Goal: Task Accomplishment & Management: Use online tool/utility

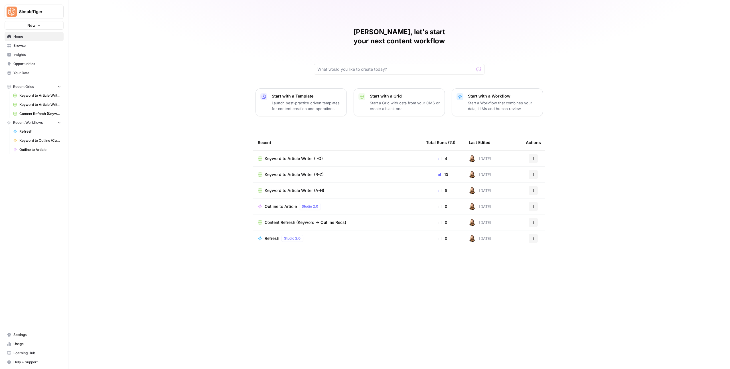
click at [291, 188] on span "Keyword to Article Writer (A-H)" at bounding box center [295, 191] width 60 height 6
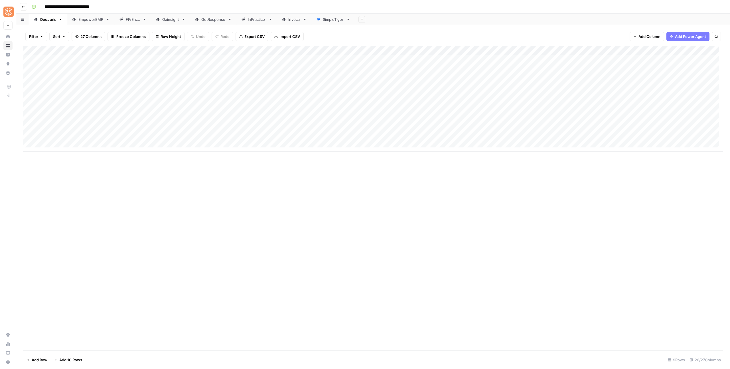
click at [163, 21] on div "Gainsight" at bounding box center [170, 20] width 17 height 6
click at [398, 262] on div "Add Column" at bounding box center [373, 176] width 700 height 261
click at [430, 264] on div "Add Column" at bounding box center [373, 176] width 700 height 261
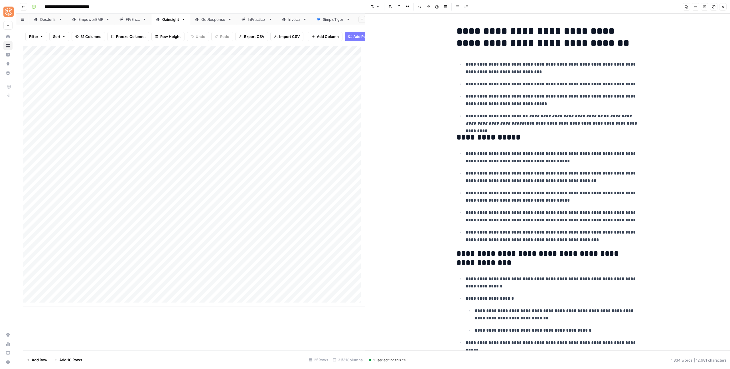
click at [721, 9] on button "Close" at bounding box center [723, 6] width 7 height 7
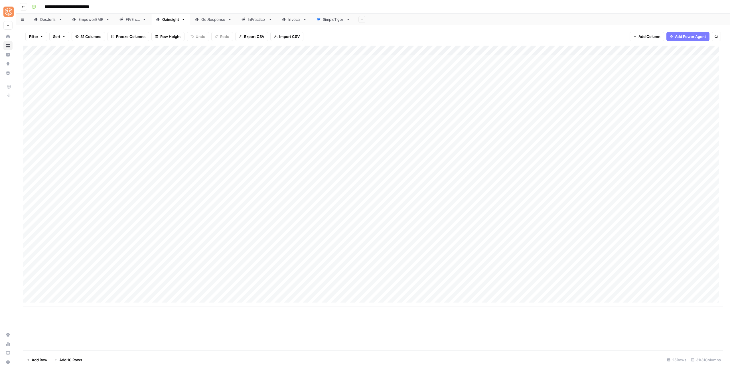
click at [311, 262] on div "Add Column" at bounding box center [373, 176] width 700 height 261
click at [382, 262] on div "Add Column" at bounding box center [373, 176] width 700 height 261
click at [411, 264] on div "Add Column" at bounding box center [373, 176] width 700 height 261
click at [429, 263] on div "Add Column" at bounding box center [373, 176] width 700 height 261
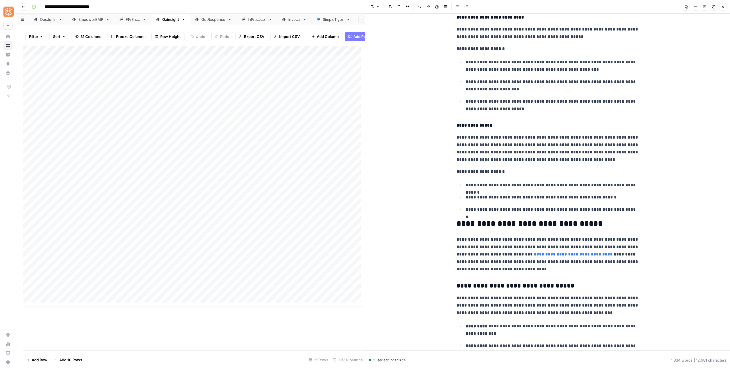
scroll to position [1377, 0]
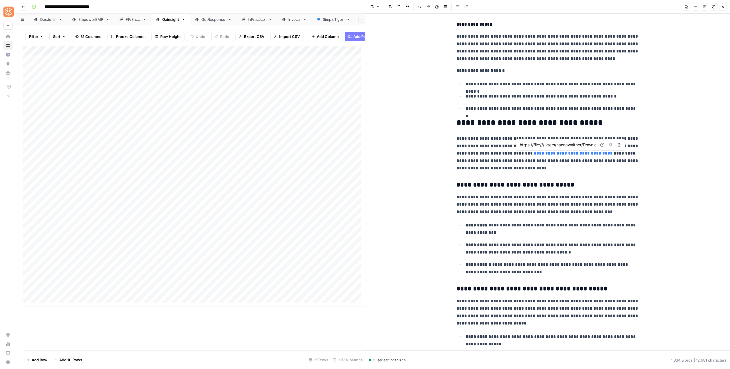
drag, startPoint x: 619, startPoint y: 147, endPoint x: 611, endPoint y: 154, distance: 10.9
click at [619, 147] on button "Remove link and delete text" at bounding box center [619, 144] width 7 height 7
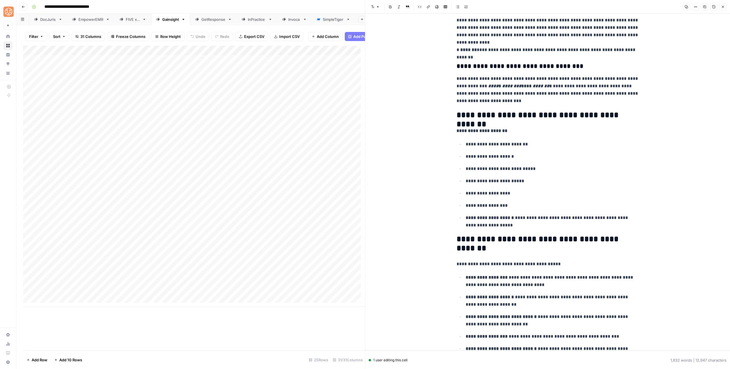
scroll to position [2315, 0]
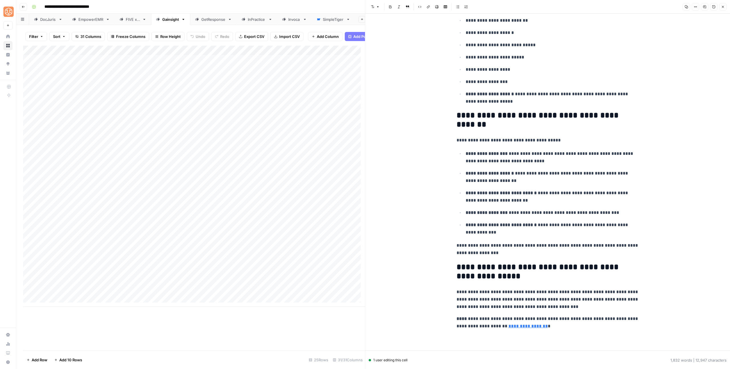
click at [720, 9] on button "Close" at bounding box center [723, 6] width 7 height 7
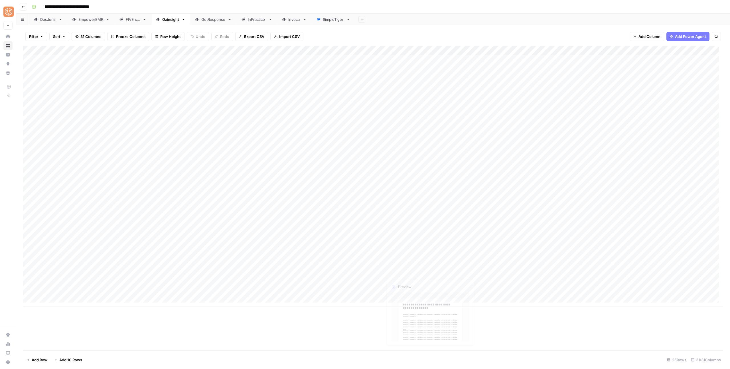
click at [428, 262] on div "Add Column" at bounding box center [373, 176] width 700 height 261
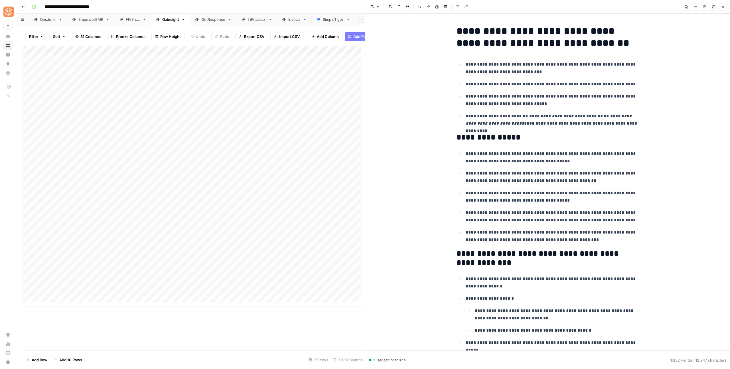
click at [491, 90] on ul "**********" at bounding box center [548, 93] width 183 height 67
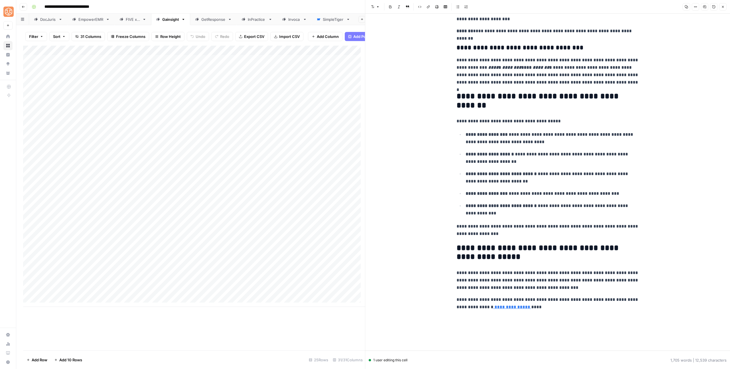
scroll to position [2432, 0]
click at [725, 7] on span "Close" at bounding box center [725, 7] width 0 height 0
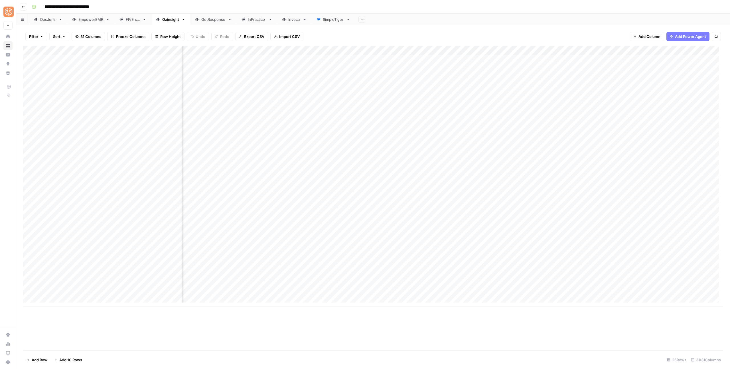
scroll to position [0, 282]
click at [490, 258] on div "Add Column" at bounding box center [373, 176] width 700 height 261
click at [481, 264] on div "Add Column" at bounding box center [373, 176] width 700 height 261
click at [465, 48] on div "Add Column" at bounding box center [373, 176] width 700 height 261
click at [474, 98] on span "Configure Inputs" at bounding box center [496, 99] width 50 height 6
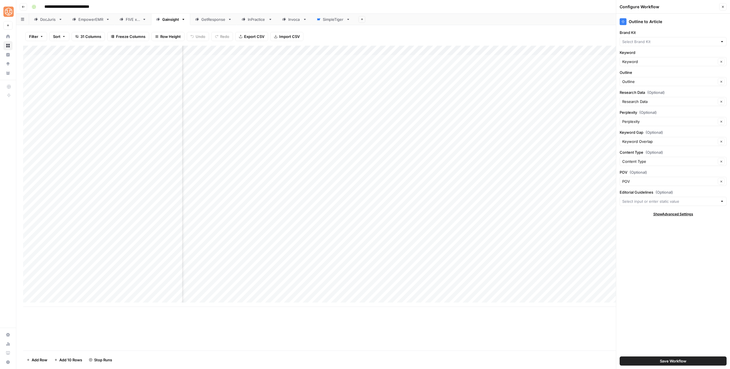
type input "Gainsight Sitemap"
type input "Gainsight"
click at [671, 358] on button "Save Workflow" at bounding box center [673, 361] width 107 height 9
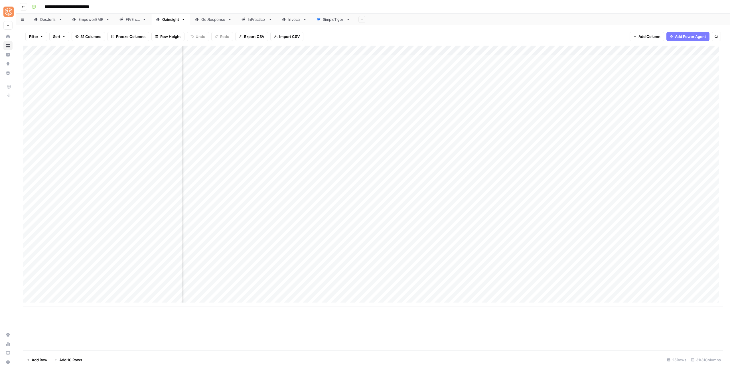
click at [672, 50] on div "Add Column" at bounding box center [373, 176] width 700 height 261
click at [682, 98] on span "Configure Inputs" at bounding box center [702, 99] width 50 height 6
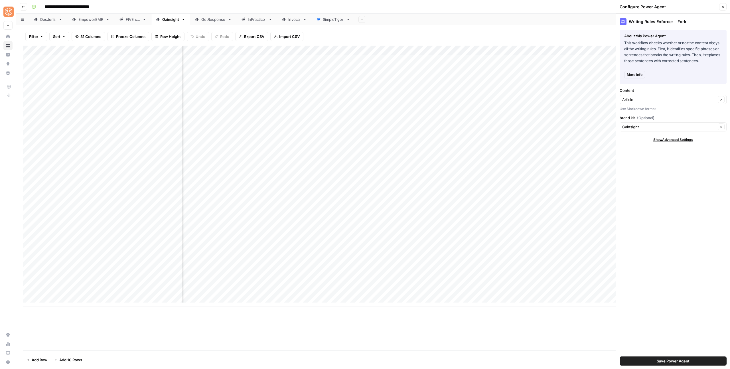
click at [674, 365] on button "Save Power Agent" at bounding box center [673, 361] width 107 height 9
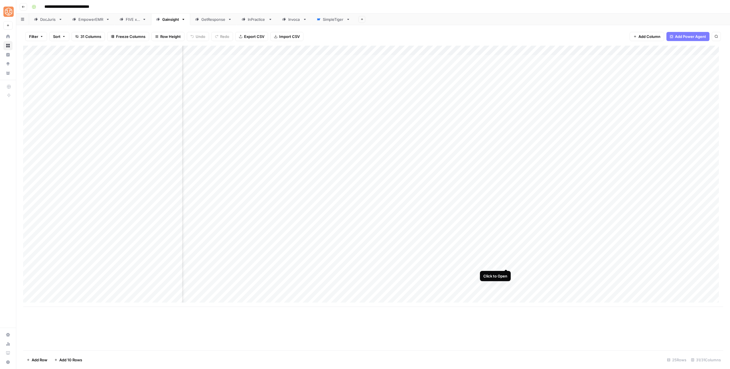
drag, startPoint x: 504, startPoint y: 263, endPoint x: 483, endPoint y: 255, distance: 22.5
click at [504, 263] on div "Add Column" at bounding box center [373, 176] width 700 height 261
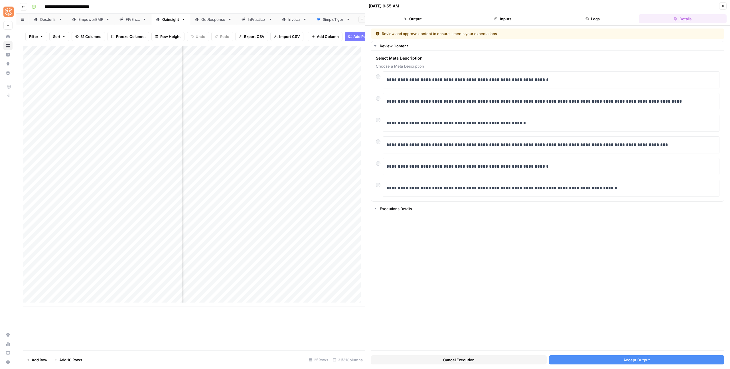
click at [641, 358] on span "Accept Output" at bounding box center [637, 360] width 27 height 6
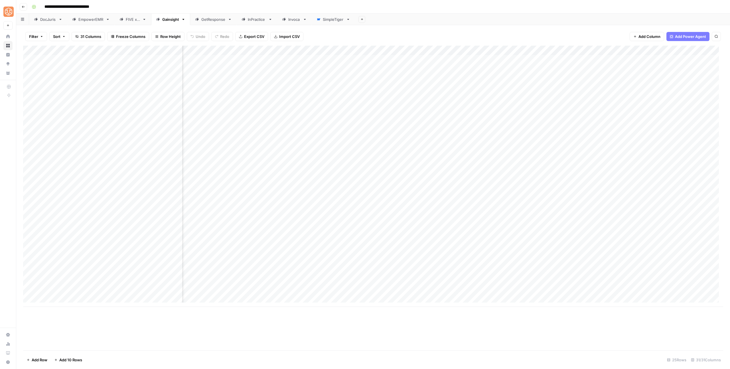
scroll to position [0, 282]
click at [645, 264] on div "Add Column" at bounding box center [373, 176] width 700 height 261
click at [660, 263] on div "Add Column" at bounding box center [373, 176] width 700 height 261
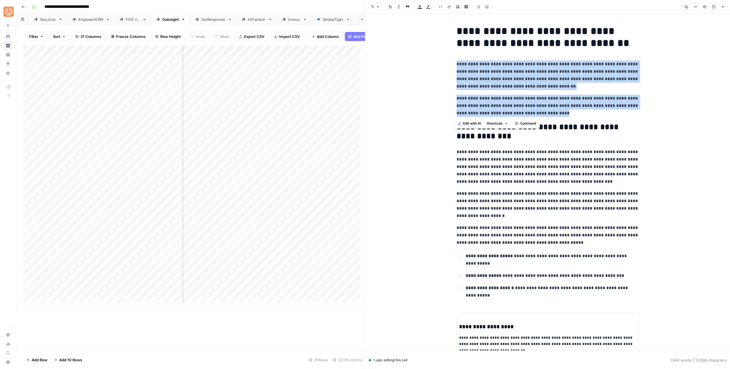
drag, startPoint x: 493, startPoint y: 98, endPoint x: 450, endPoint y: 63, distance: 55.7
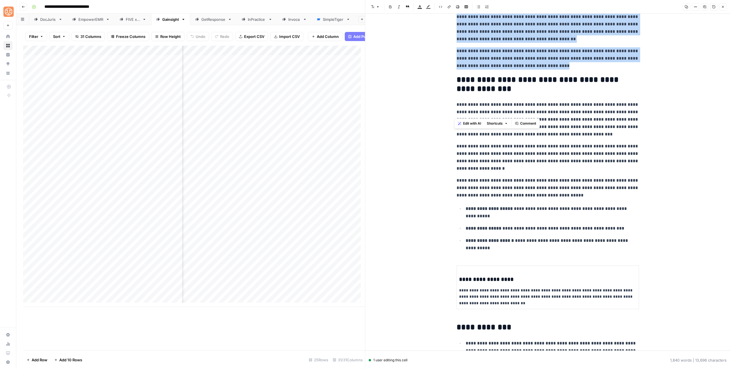
scroll to position [51, 0]
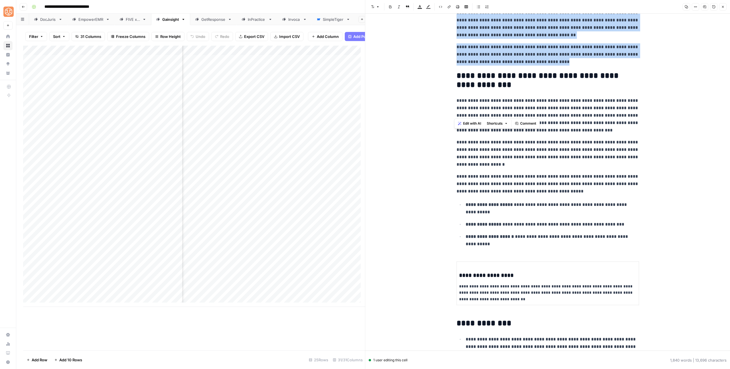
click at [600, 201] on li "**********" at bounding box center [551, 208] width 175 height 15
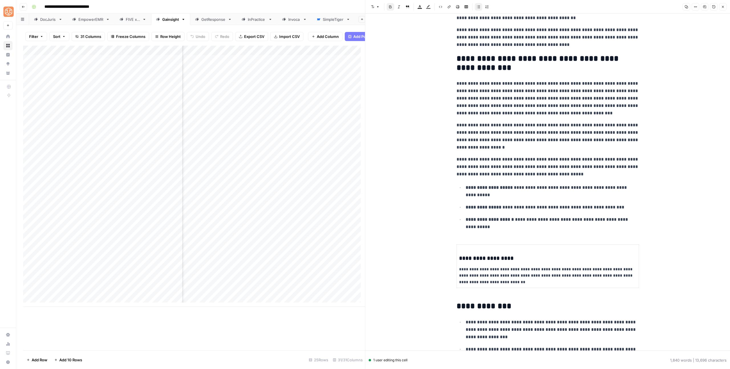
scroll to position [58, 0]
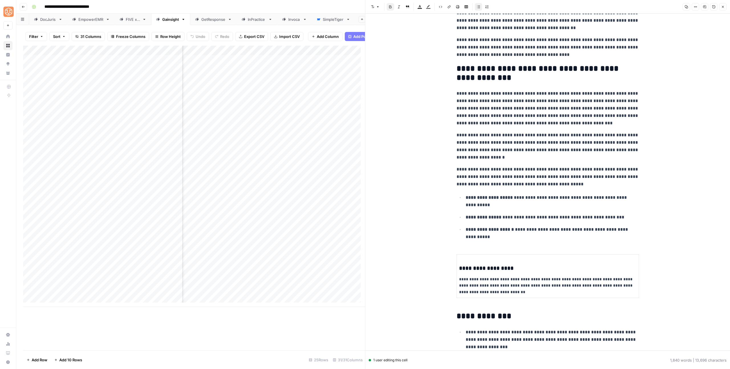
click at [604, 111] on p "**********" at bounding box center [548, 108] width 183 height 37
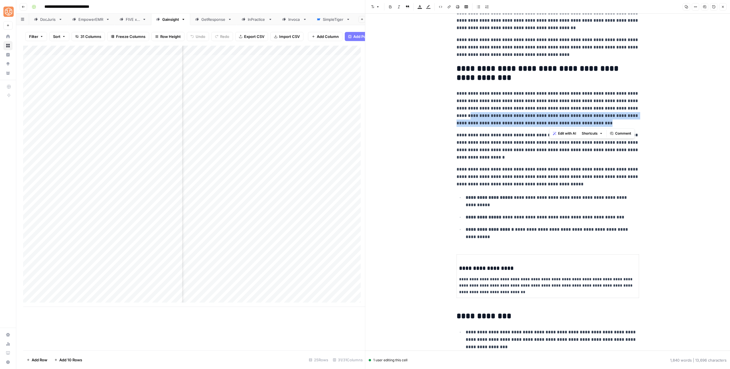
drag, startPoint x: 539, startPoint y: 120, endPoint x: 610, endPoint y: 111, distance: 71.4
click at [610, 111] on p "**********" at bounding box center [548, 108] width 183 height 37
click at [534, 160] on p "**********" at bounding box center [548, 147] width 183 height 30
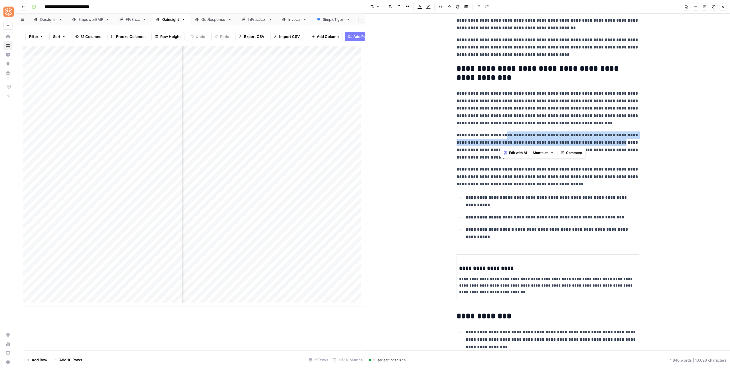
drag, startPoint x: 609, startPoint y: 143, endPoint x: 500, endPoint y: 138, distance: 109.1
click at [500, 138] on p "**********" at bounding box center [548, 147] width 183 height 30
copy p "**********"
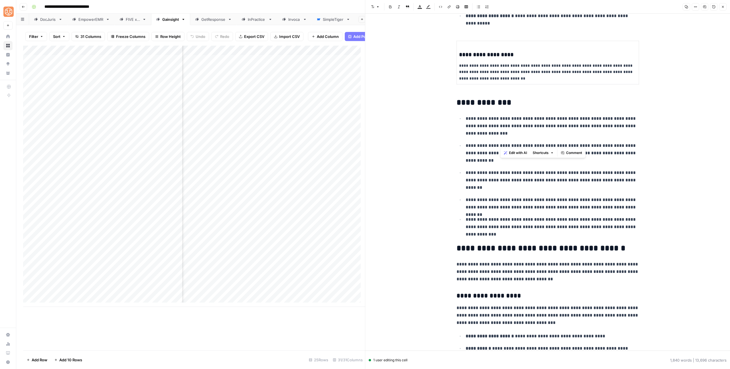
scroll to position [358, 0]
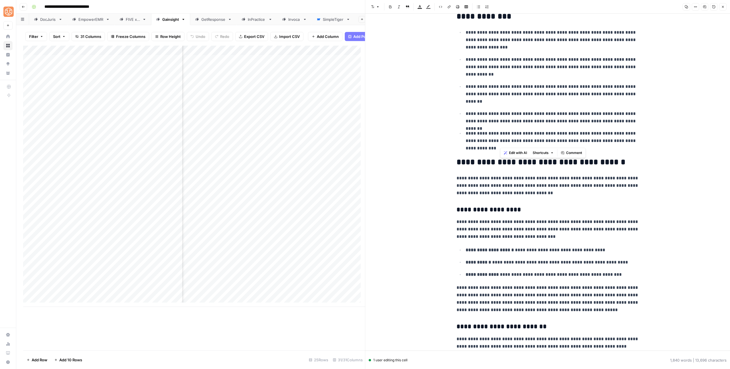
click at [607, 260] on p "**********" at bounding box center [552, 262] width 173 height 7
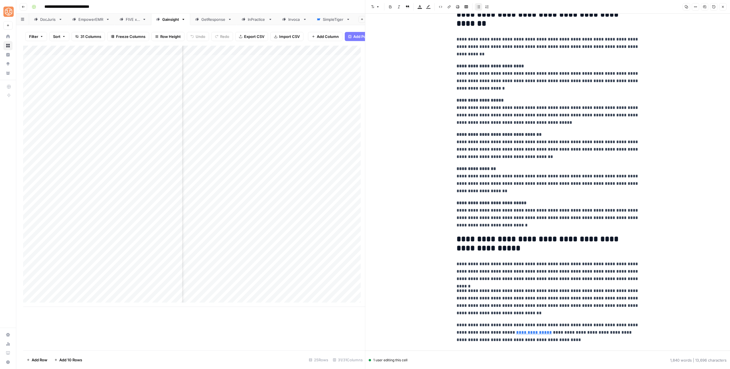
scroll to position [2221, 0]
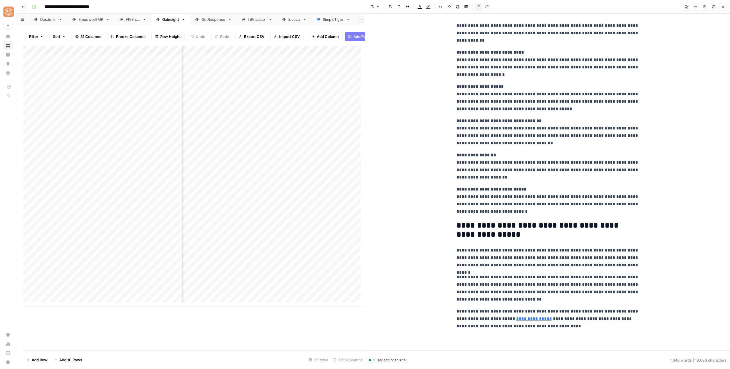
click at [722, 8] on icon "button" at bounding box center [723, 6] width 3 height 3
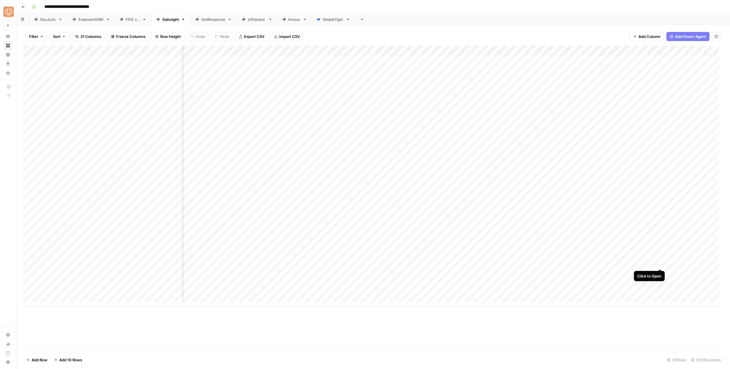
click at [660, 263] on div "Add Column" at bounding box center [373, 176] width 700 height 261
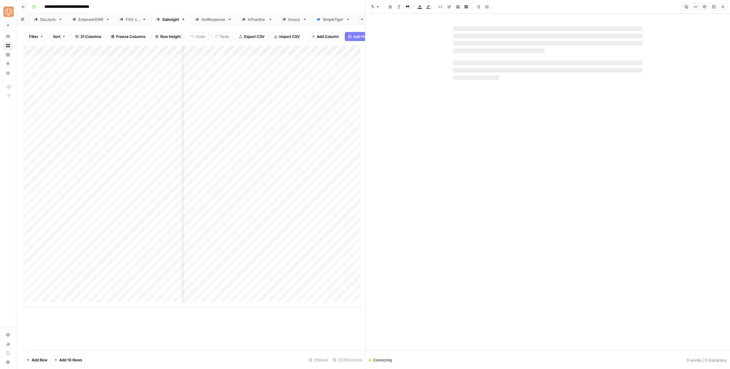
drag, startPoint x: 490, startPoint y: 106, endPoint x: 664, endPoint y: 16, distance: 196.4
click at [490, 106] on div at bounding box center [547, 179] width 189 height 306
click at [723, 6] on icon "button" at bounding box center [723, 6] width 3 height 3
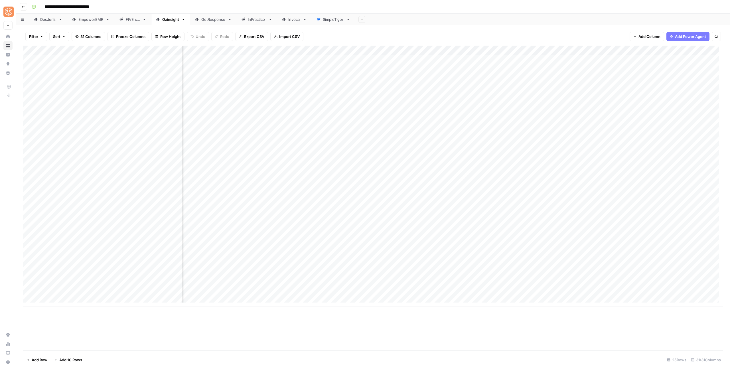
scroll to position [0, 448]
click at [468, 260] on div "Add Column" at bounding box center [373, 176] width 700 height 261
click at [495, 263] on div "Add Column" at bounding box center [373, 176] width 700 height 261
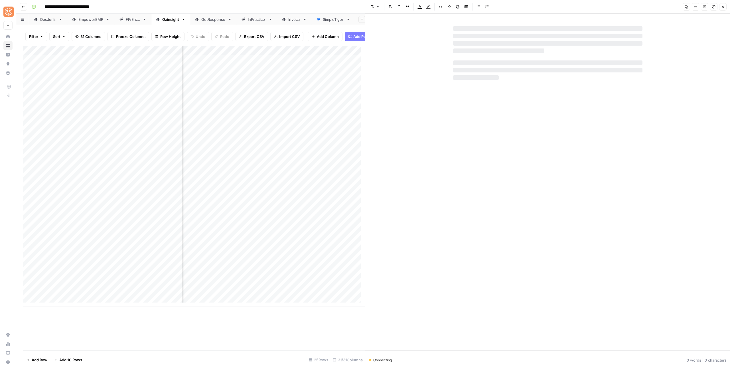
click at [725, 7] on span "Close" at bounding box center [725, 7] width 0 height 0
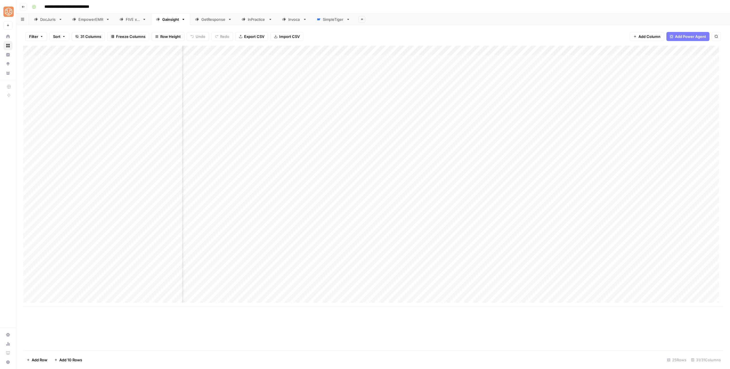
click at [482, 265] on div "Add Column" at bounding box center [373, 176] width 700 height 261
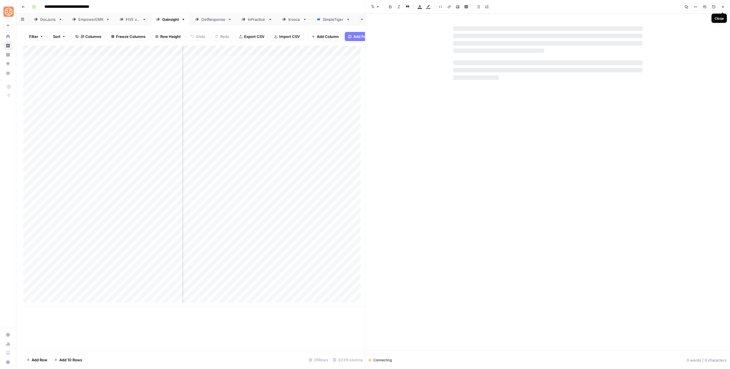
click at [725, 8] on button "Close" at bounding box center [723, 6] width 7 height 7
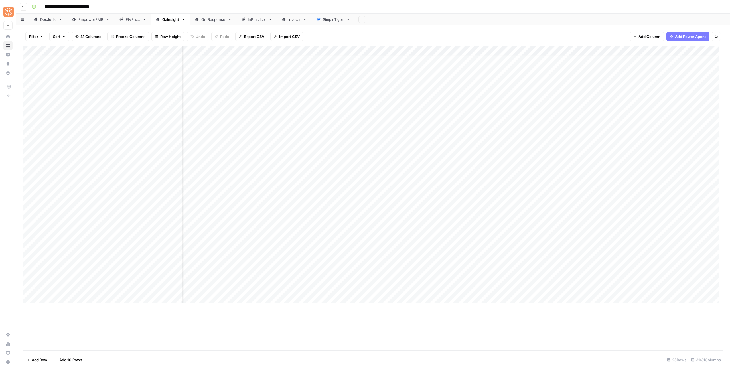
scroll to position [4, 19]
click at [400, 270] on div "Add Column" at bounding box center [373, 176] width 700 height 261
click at [400, 258] on div "Add Column" at bounding box center [373, 176] width 700 height 261
click at [410, 258] on div "Add Column" at bounding box center [373, 176] width 700 height 261
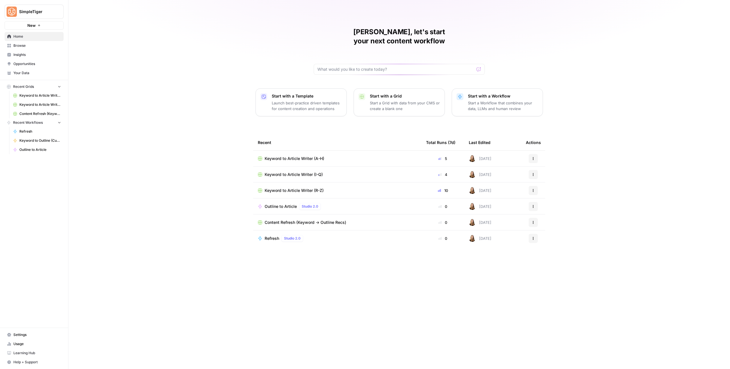
click at [305, 156] on span "Keyword to Article Writer (A-H)" at bounding box center [295, 159] width 60 height 6
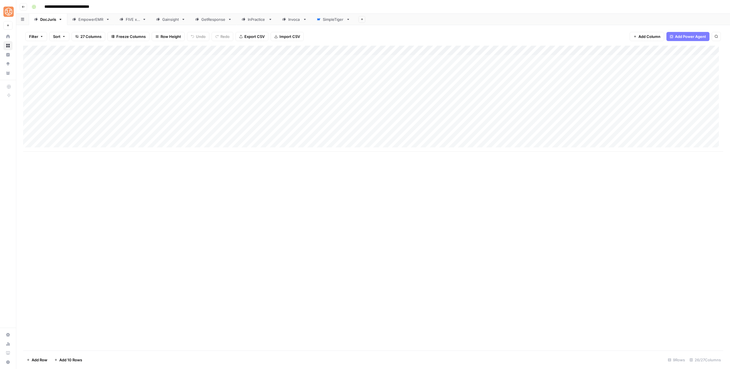
click at [172, 21] on div "Gainsight" at bounding box center [170, 20] width 17 height 6
click at [430, 272] on div "Add Column" at bounding box center [373, 176] width 700 height 261
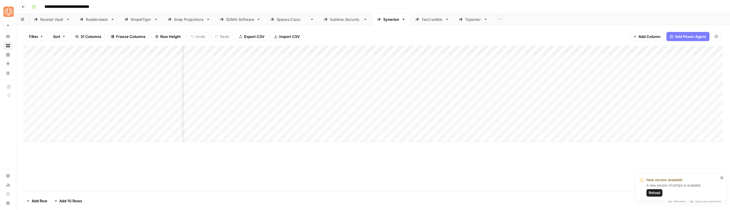
scroll to position [0, 366]
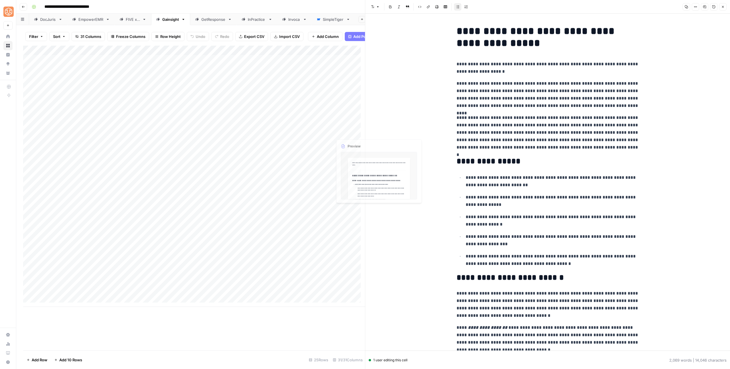
click at [515, 74] on p "**********" at bounding box center [548, 67] width 183 height 15
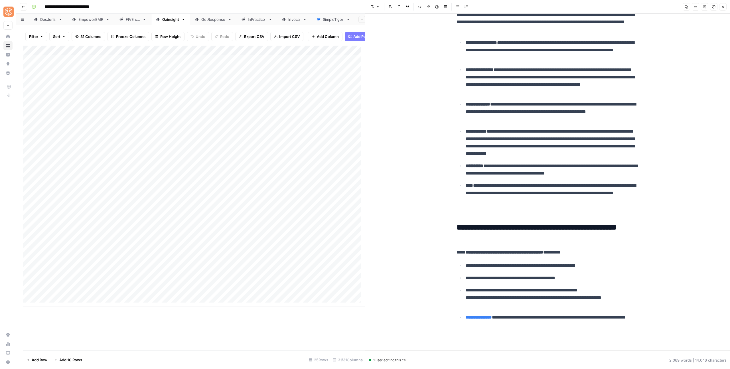
scroll to position [2113, 0]
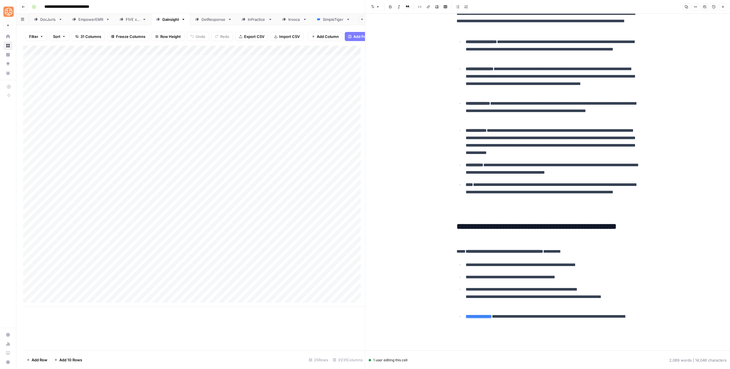
click at [724, 6] on icon "button" at bounding box center [723, 6] width 3 height 3
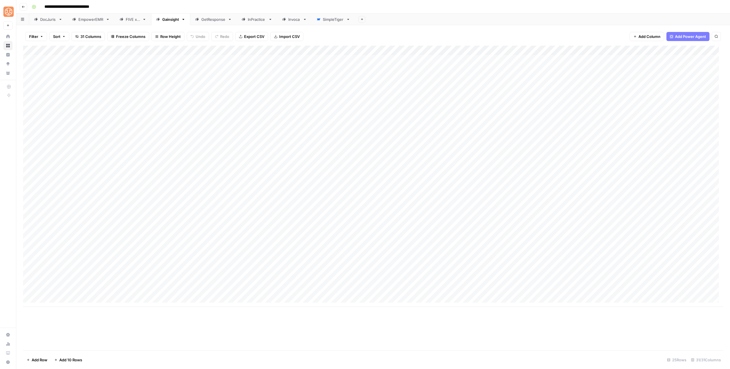
drag, startPoint x: 404, startPoint y: 282, endPoint x: 421, endPoint y: 288, distance: 18.0
click at [404, 282] on div "Add Column" at bounding box center [373, 176] width 700 height 261
